Goal: Transaction & Acquisition: Purchase product/service

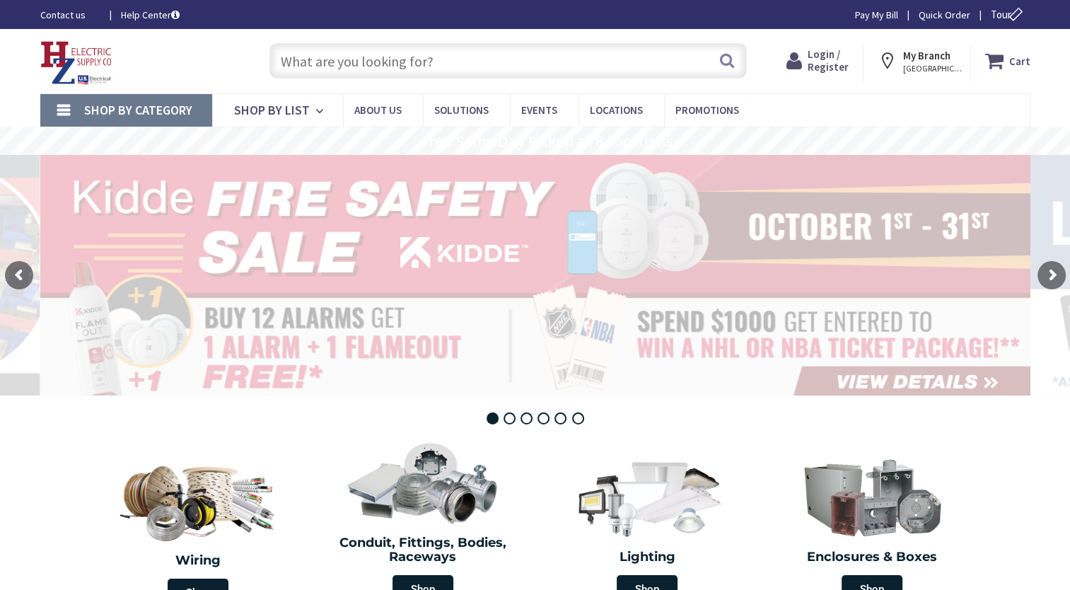
type input "[PERSON_NAME][GEOGRAPHIC_DATA], [GEOGRAPHIC_DATA]"
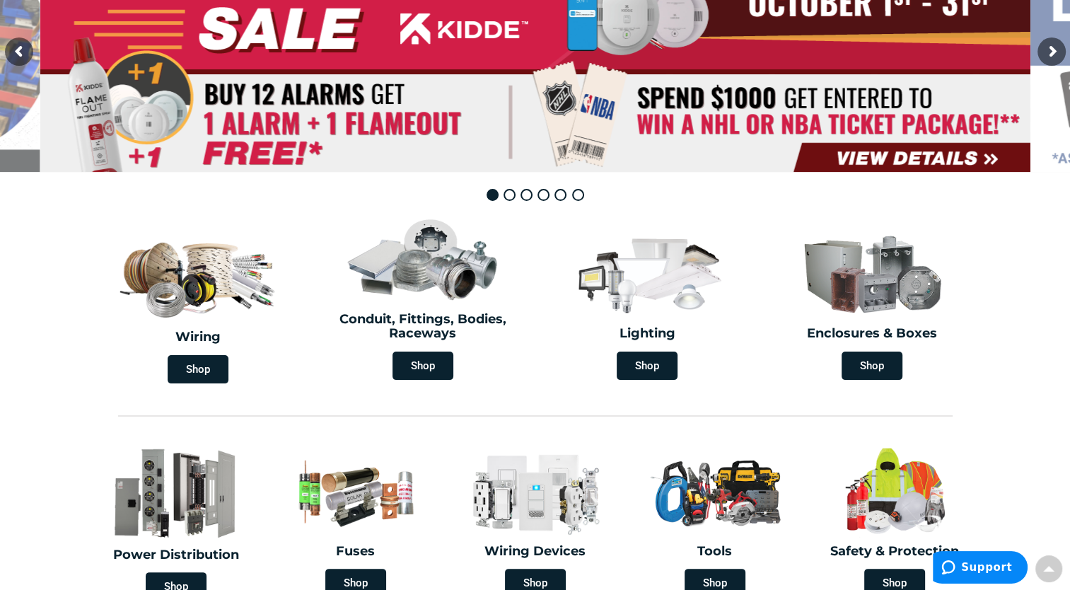
scroll to position [102, 0]
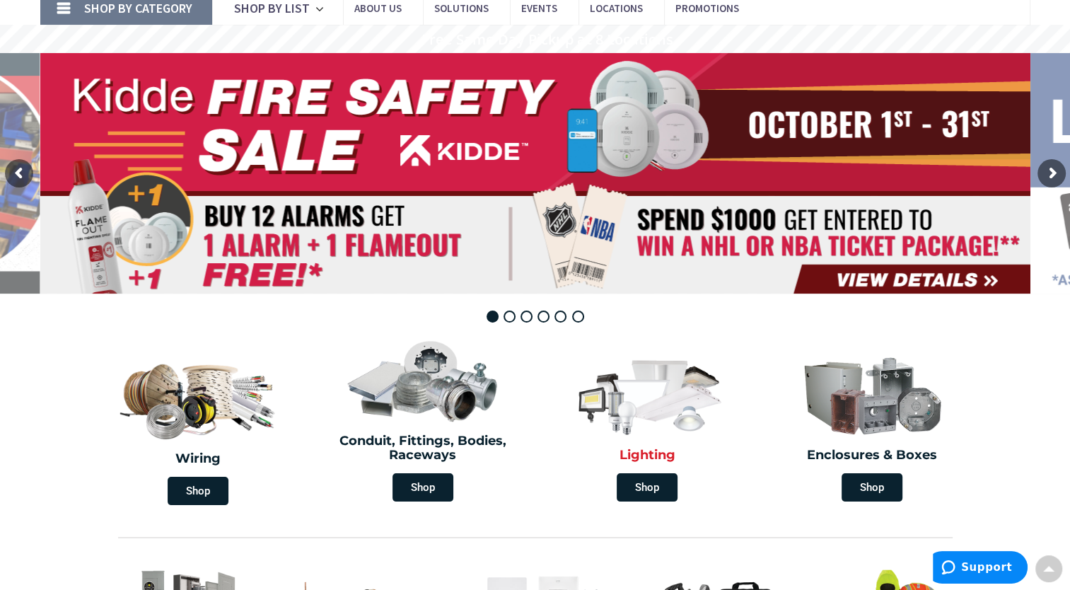
click at [668, 405] on img at bounding box center [647, 393] width 163 height 95
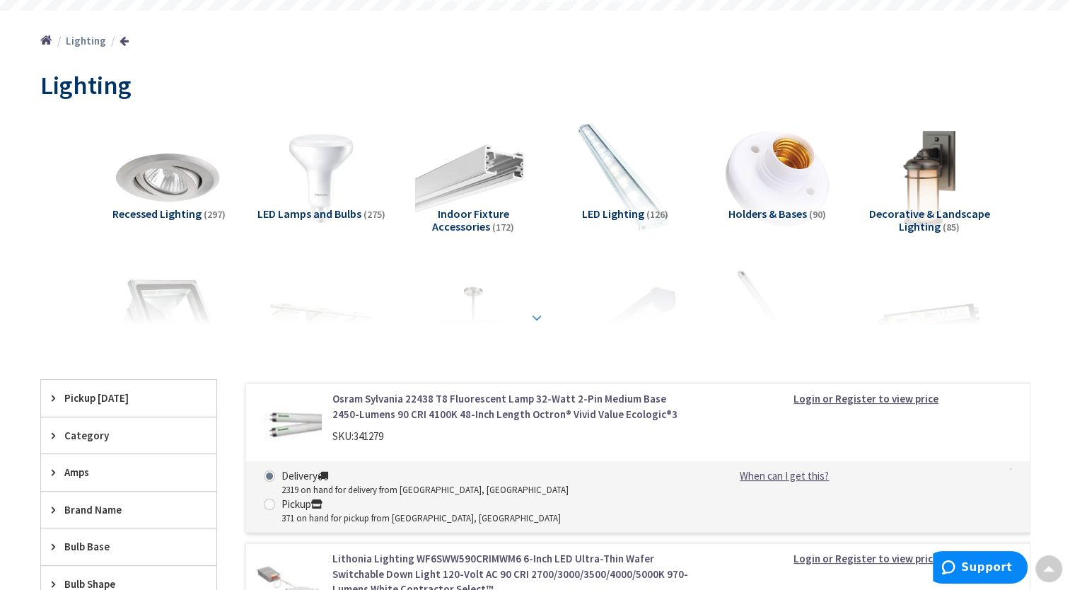
scroll to position [71, 0]
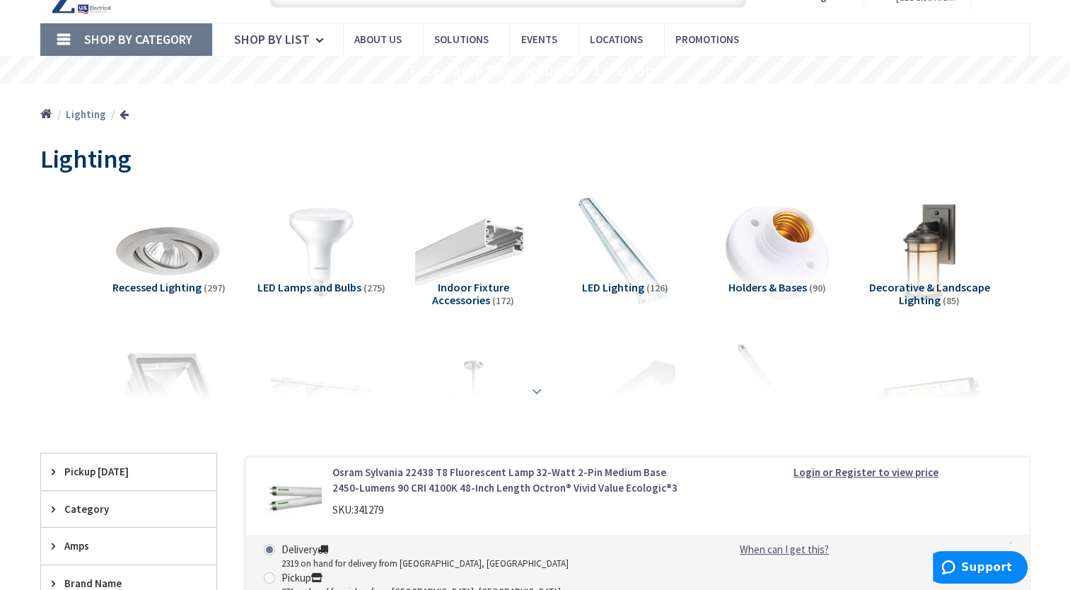
click at [535, 387] on strong at bounding box center [536, 391] width 17 height 16
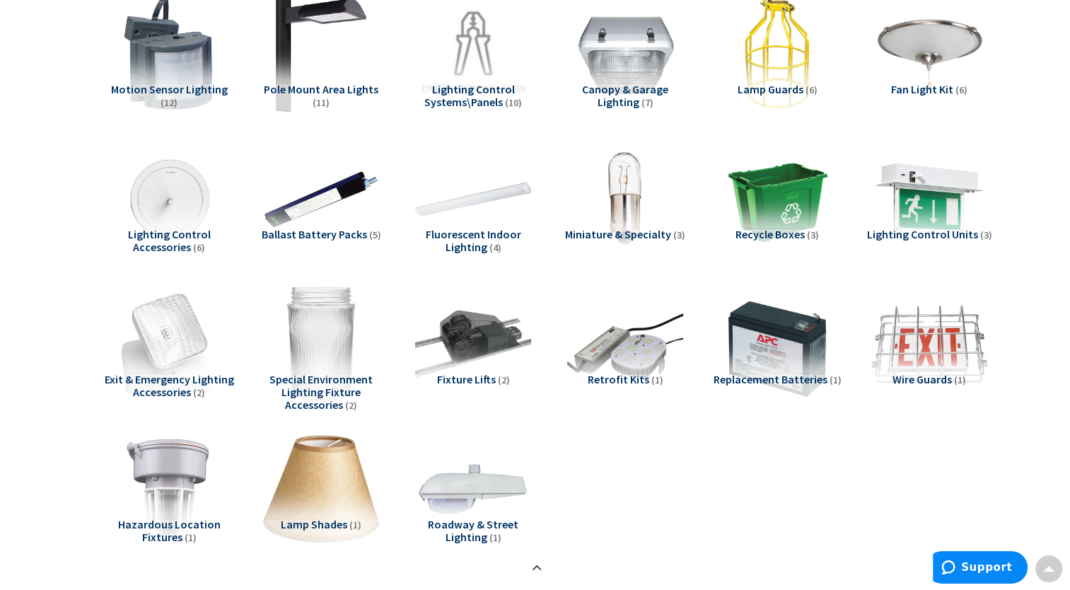
scroll to position [849, 0]
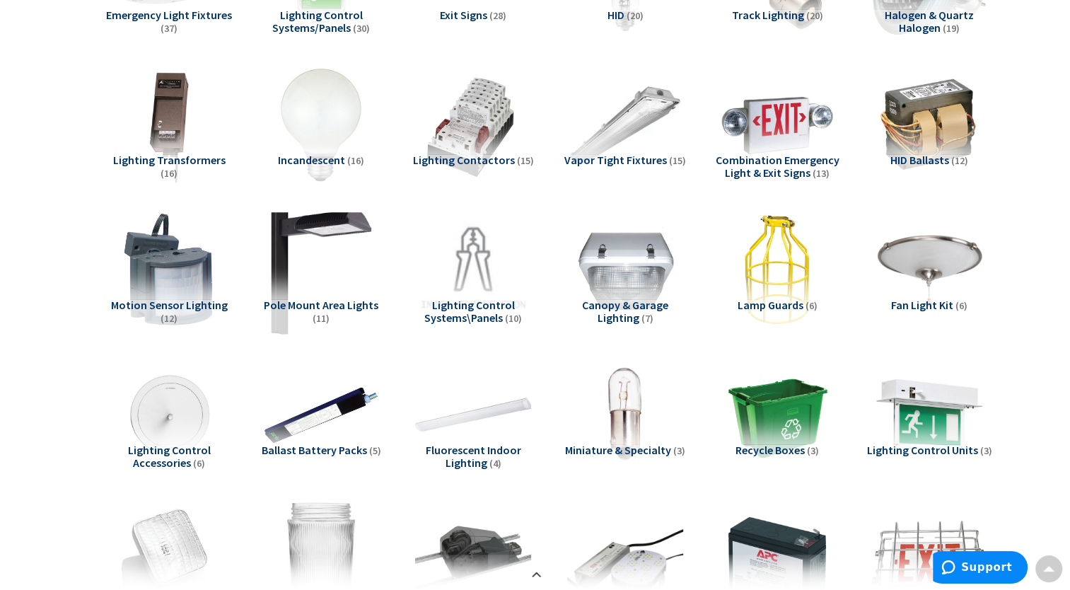
click at [320, 264] on img at bounding box center [321, 269] width 128 height 128
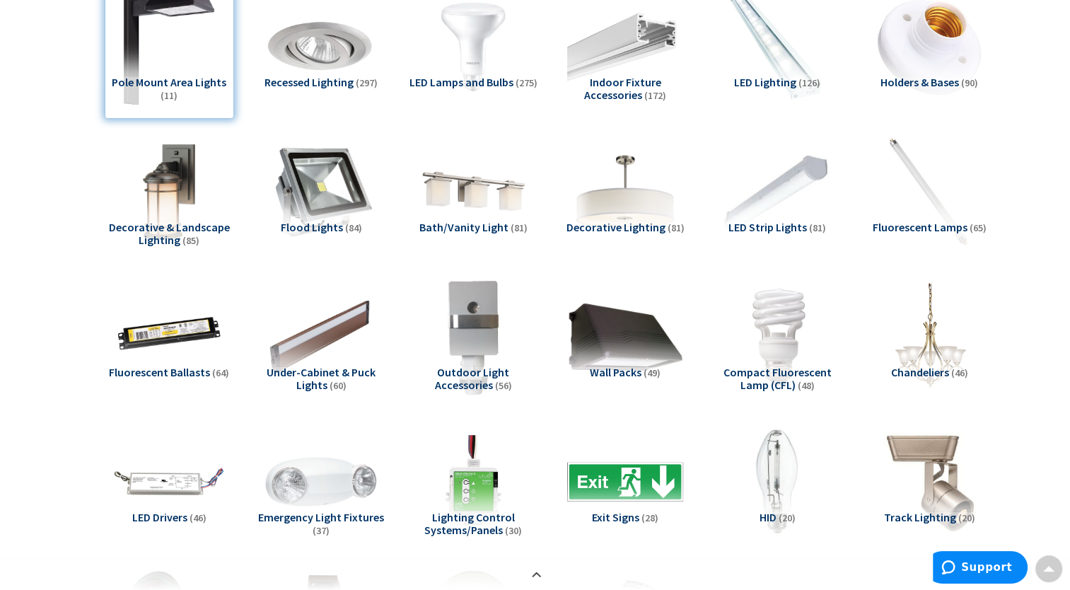
scroll to position [42, 0]
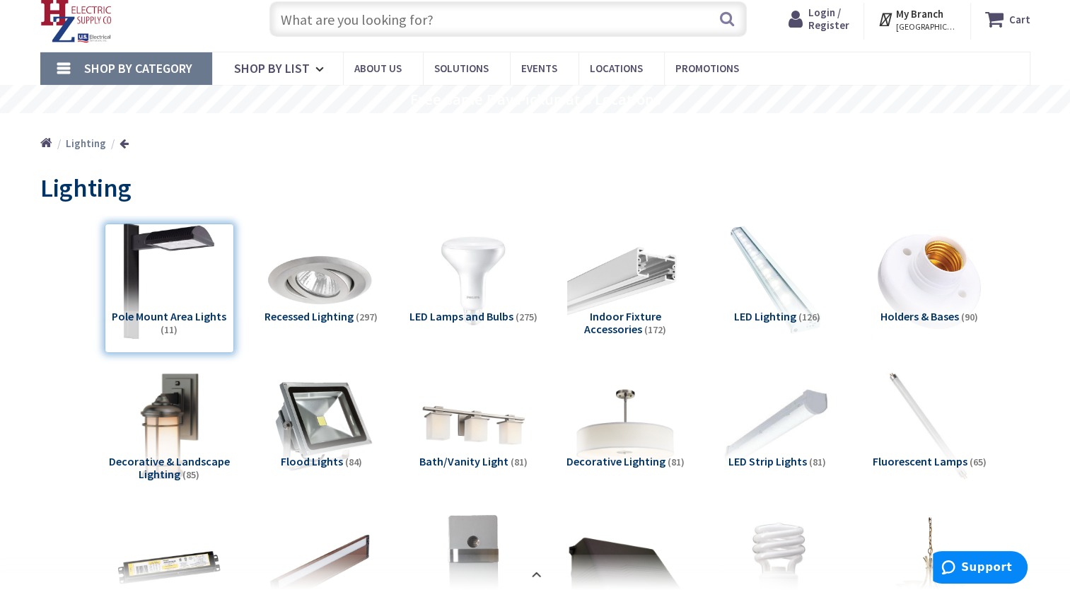
click at [173, 420] on img at bounding box center [169, 425] width 128 height 128
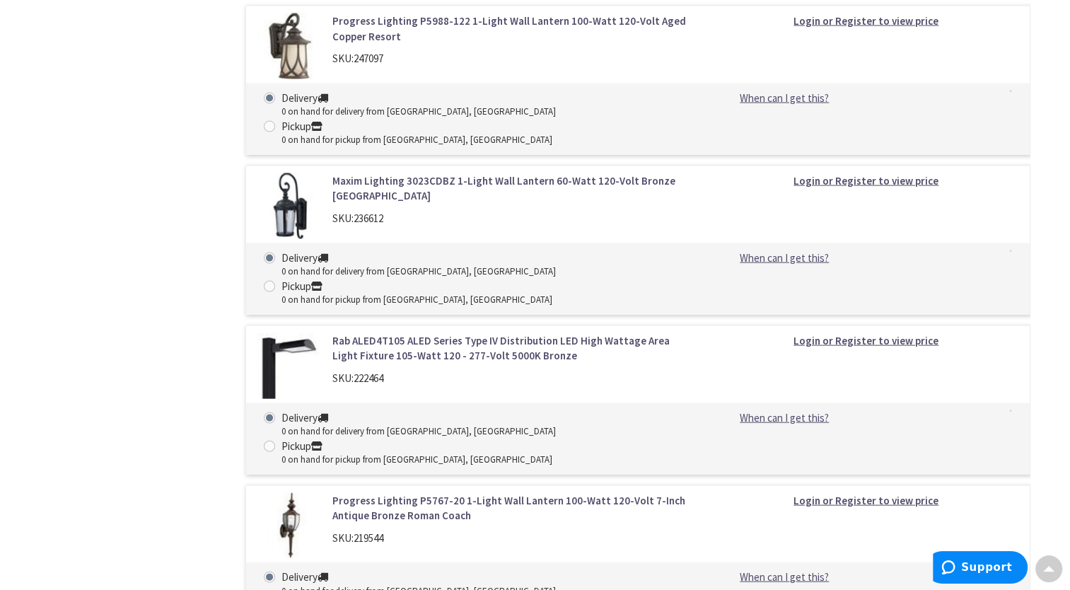
scroll to position [13476, 0]
